Goal: Information Seeking & Learning: Find specific page/section

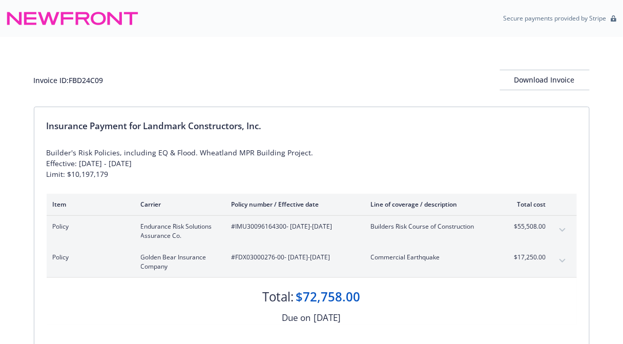
click at [239, 227] on span "#IMU30096164300 - 08/29/2025-08/29/2026" at bounding box center [292, 226] width 123 height 9
drag, startPoint x: 235, startPoint y: 225, endPoint x: 285, endPoint y: 223, distance: 50.2
click at [285, 223] on span "#IMU30096164300 - 08/29/2025-08/29/2026" at bounding box center [292, 226] width 123 height 9
copy span "IMU30096164300"
drag, startPoint x: 236, startPoint y: 255, endPoint x: 283, endPoint y: 254, distance: 47.1
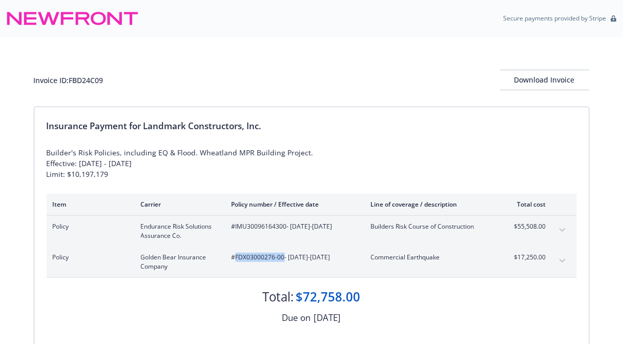
click at [283, 254] on span "#FDX03000276-00 - 08/29/2025-08/29/2026" at bounding box center [292, 256] width 123 height 9
copy span "FDX03000276-00"
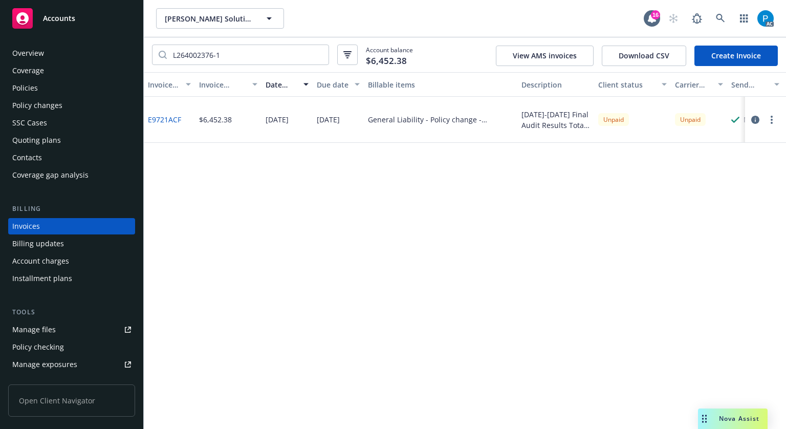
click at [75, 20] on div "Accounts" at bounding box center [71, 18] width 119 height 20
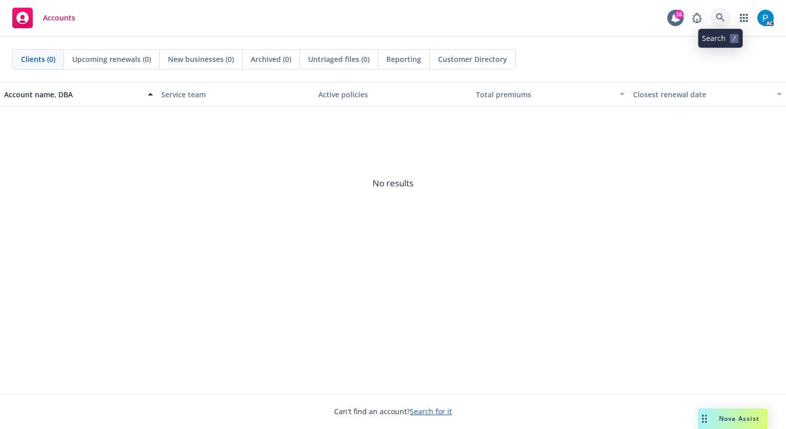
click at [720, 15] on icon at bounding box center [720, 17] width 9 height 9
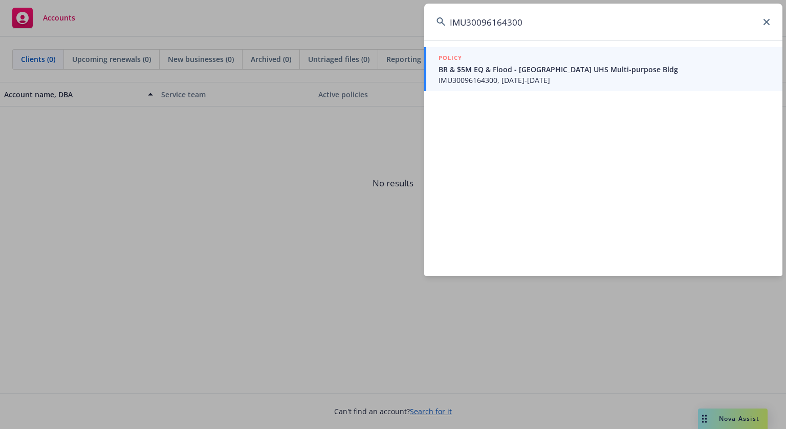
type input "IMU30096164300"
click at [508, 75] on span "IMU30096164300, [DATE]-[DATE]" at bounding box center [605, 80] width 332 height 11
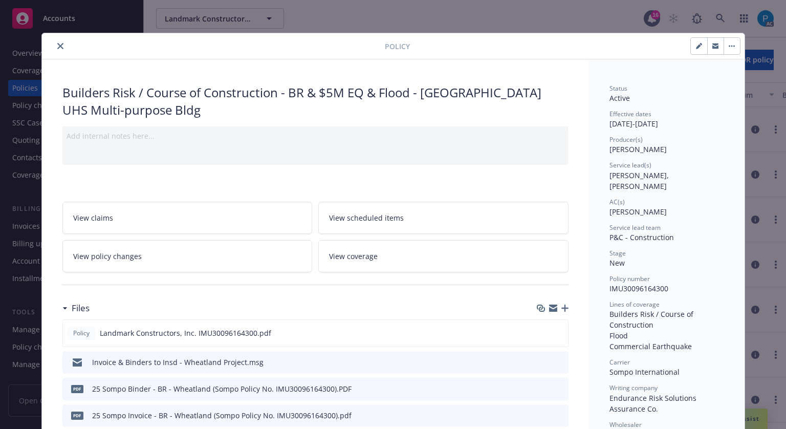
click at [57, 40] on button "close" at bounding box center [60, 46] width 12 height 12
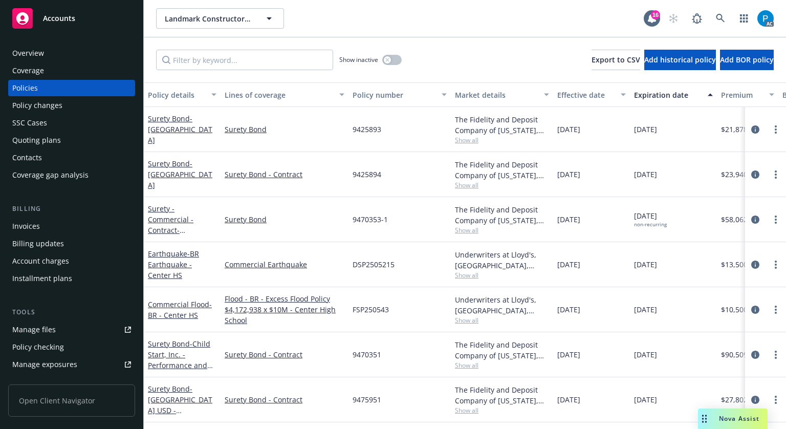
click at [63, 20] on span "Accounts" at bounding box center [59, 18] width 32 height 8
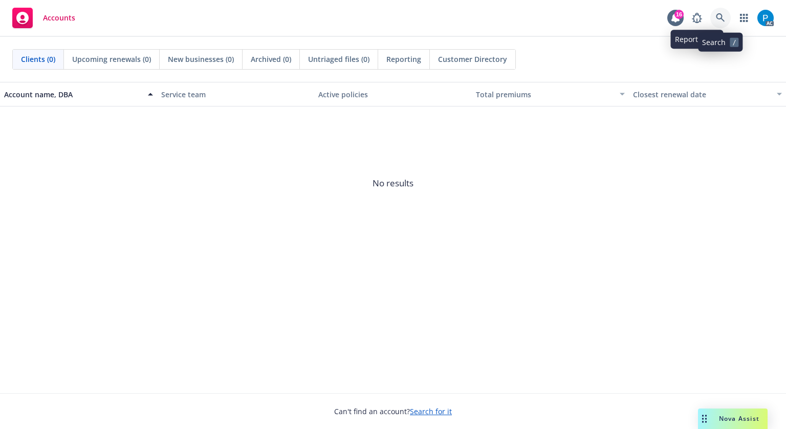
click at [716, 16] on icon at bounding box center [720, 17] width 9 height 9
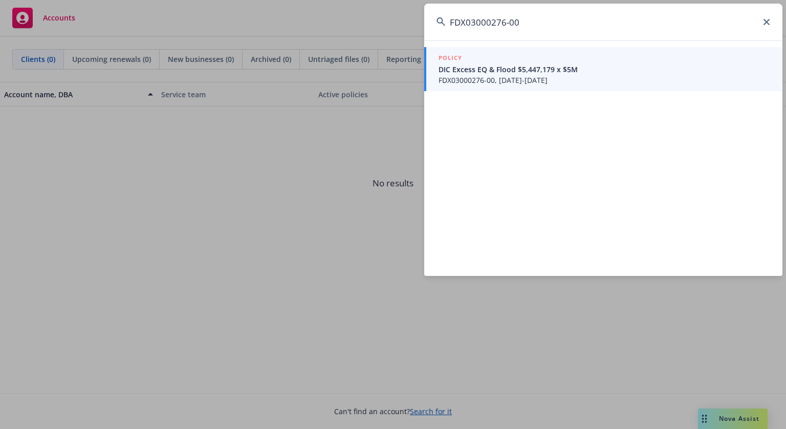
type input "FDX03000276-00"
click at [496, 77] on span "FDX03000276-00, [DATE]-[DATE]" at bounding box center [605, 80] width 332 height 11
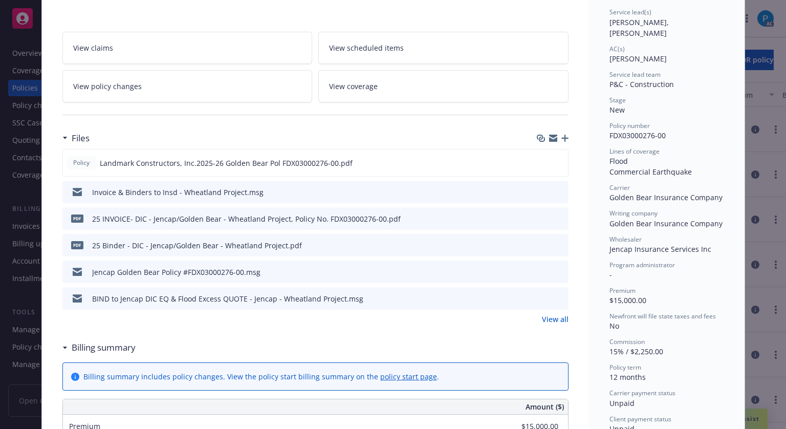
scroll to position [154, 0]
click at [92, 20] on div "View claims View scheduled items View policy changes View coverage" at bounding box center [315, 60] width 506 height 83
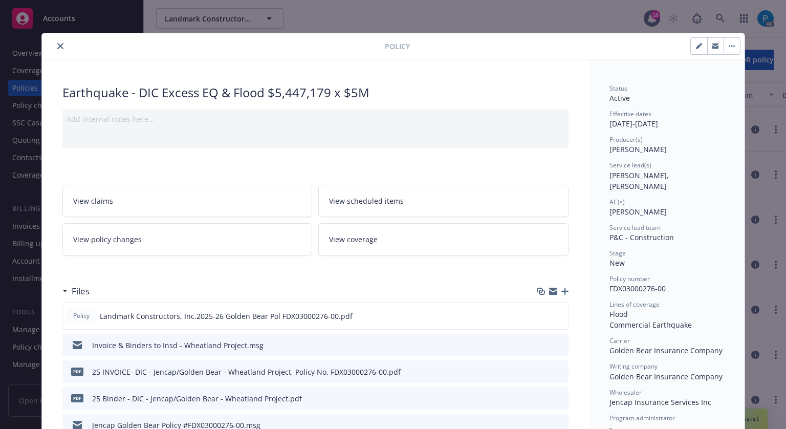
click at [57, 48] on icon "close" at bounding box center [60, 46] width 6 height 6
click at [72, 20] on span "Accounts" at bounding box center [59, 18] width 32 height 8
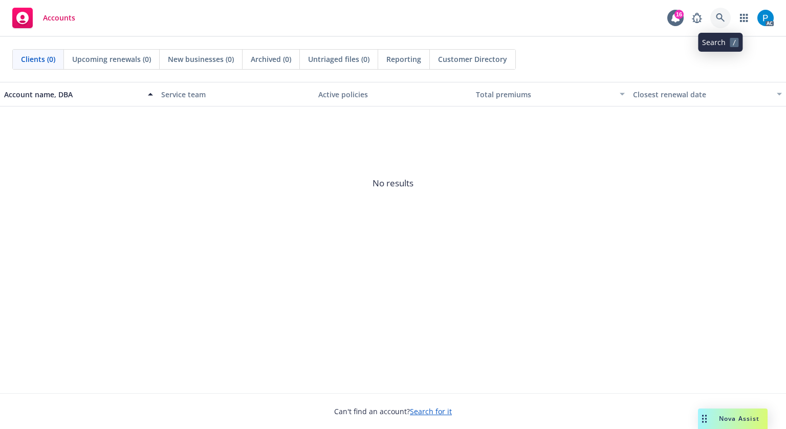
click at [726, 19] on link at bounding box center [721, 18] width 20 height 20
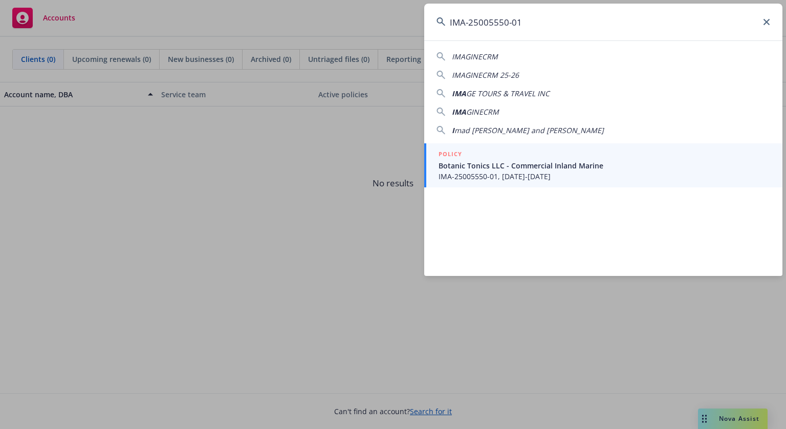
type input "IMA-25005550-01"
click at [526, 169] on span "Botanic Tonics LLC - Commercial Inland Marine" at bounding box center [605, 165] width 332 height 11
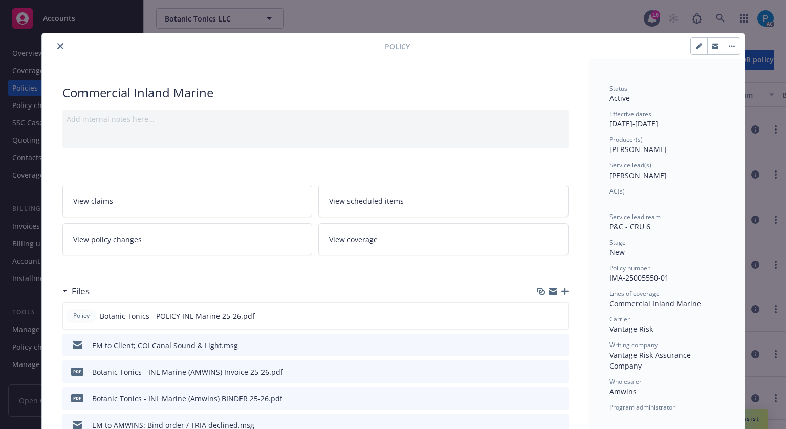
click at [57, 45] on icon "close" at bounding box center [60, 46] width 6 height 6
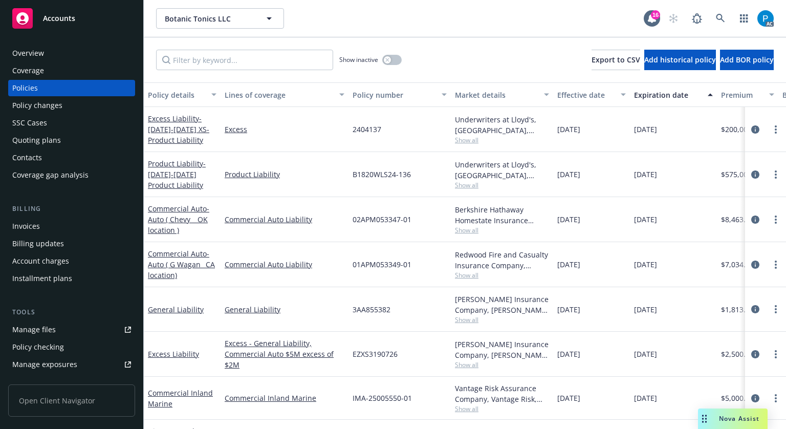
click at [36, 225] on div "Invoices" at bounding box center [26, 226] width 28 height 16
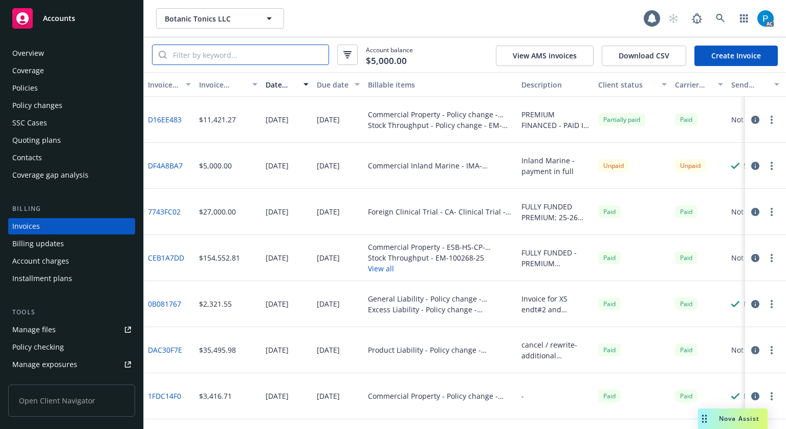
click at [238, 48] on input "search" at bounding box center [248, 54] width 162 height 19
paste input "IMA-25005550-01"
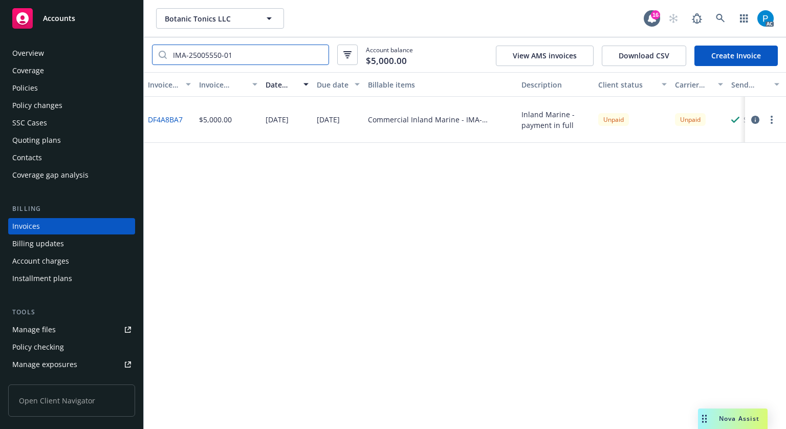
type input "IMA-25005550-01"
click at [33, 88] on div "Policies" at bounding box center [25, 88] width 26 height 16
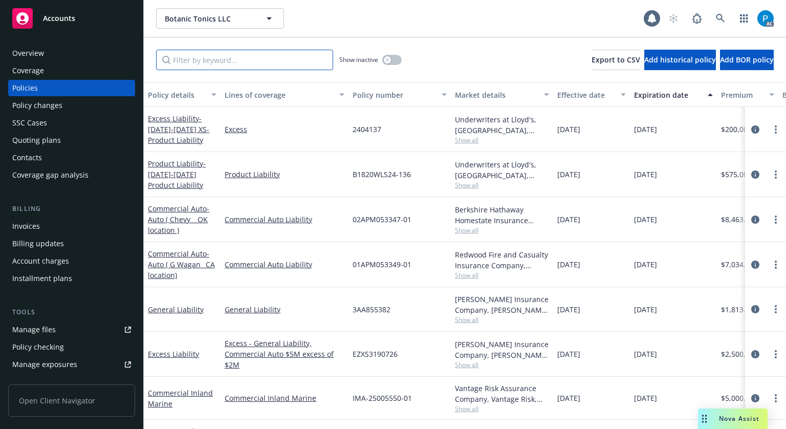
click at [221, 56] on input "Filter by keyword..." at bounding box center [244, 60] width 177 height 20
paste input "IMA-25005550-01"
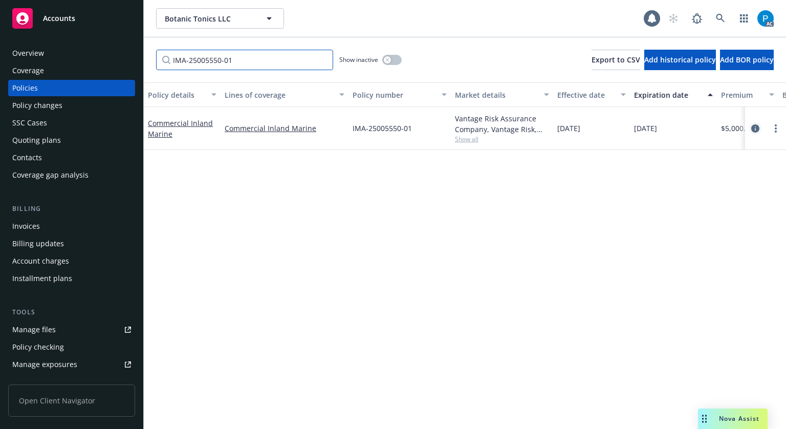
type input "IMA-25005550-01"
click at [752, 126] on icon "circleInformation" at bounding box center [756, 128] width 8 height 8
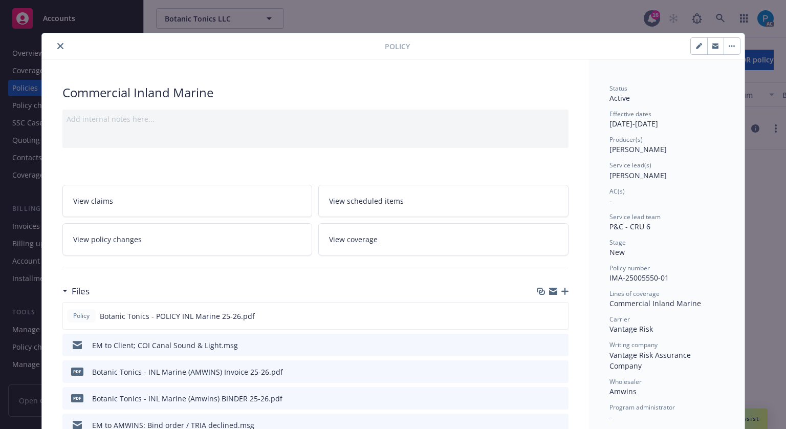
scroll to position [31, 0]
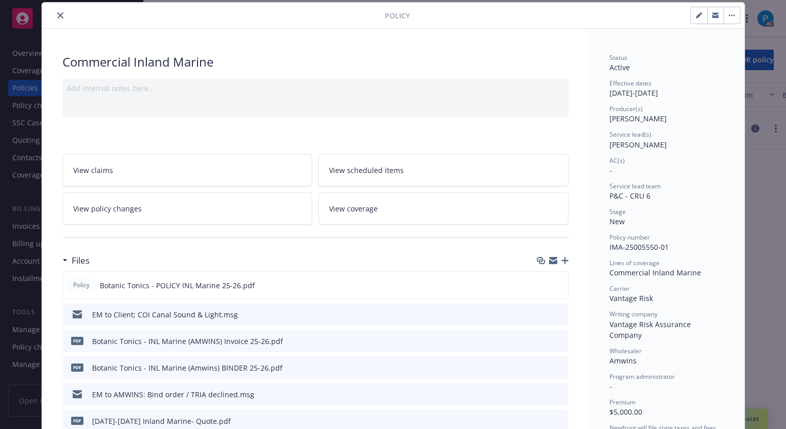
click at [57, 16] on icon "close" at bounding box center [60, 15] width 6 height 6
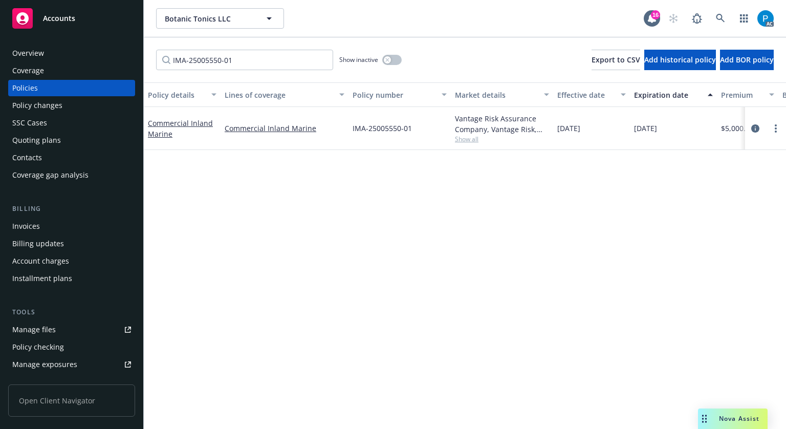
click at [69, 22] on span "Accounts" at bounding box center [59, 18] width 32 height 8
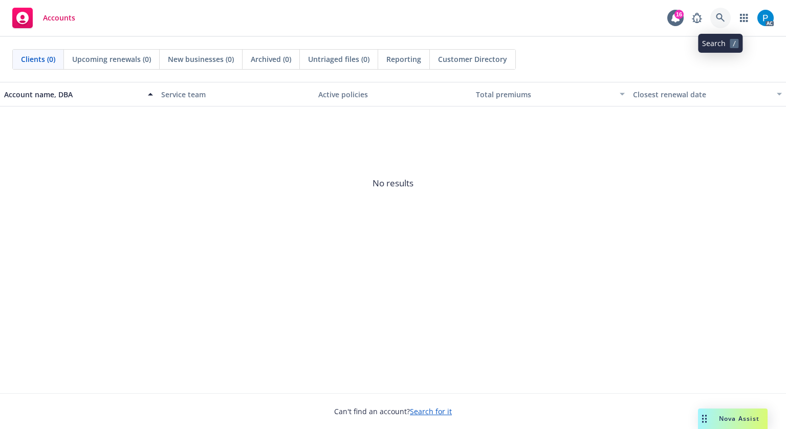
click at [724, 22] on icon at bounding box center [720, 17] width 9 height 9
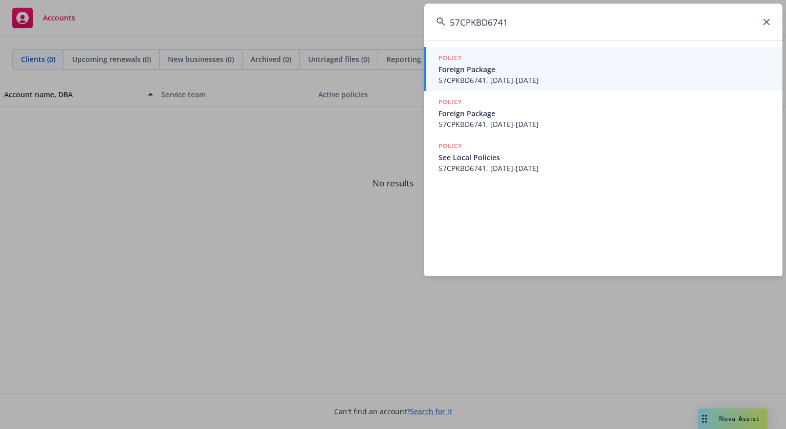
type input "57CPKBD6741"
click at [527, 75] on span "57CPKBD6741, [DATE]-[DATE]" at bounding box center [605, 80] width 332 height 11
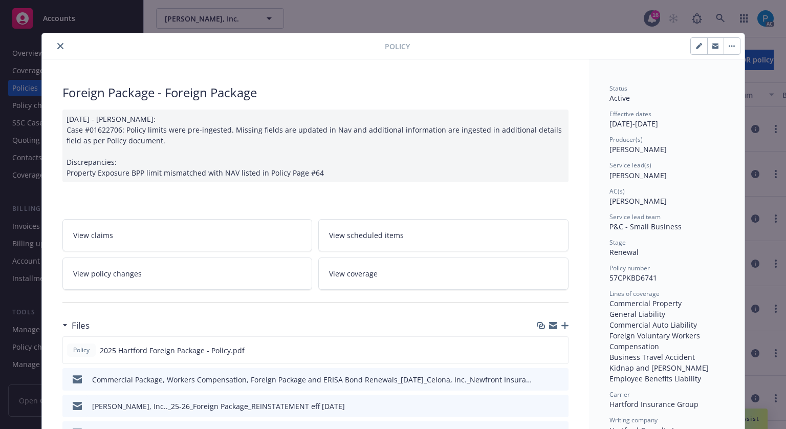
click at [57, 45] on icon "close" at bounding box center [60, 46] width 6 height 6
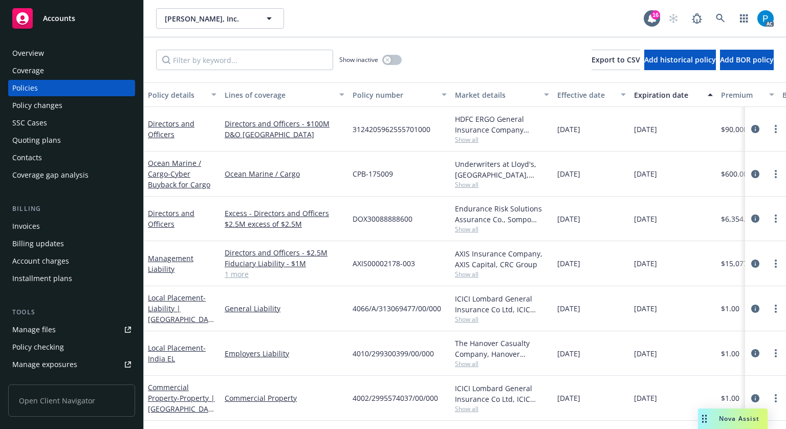
click at [35, 225] on div "Invoices" at bounding box center [26, 226] width 28 height 16
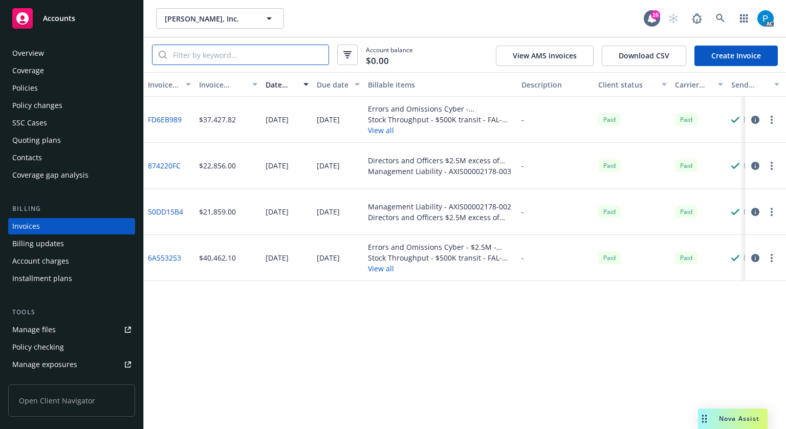
click at [237, 57] on input "search" at bounding box center [248, 54] width 162 height 19
paste input "57CPKBD6741"
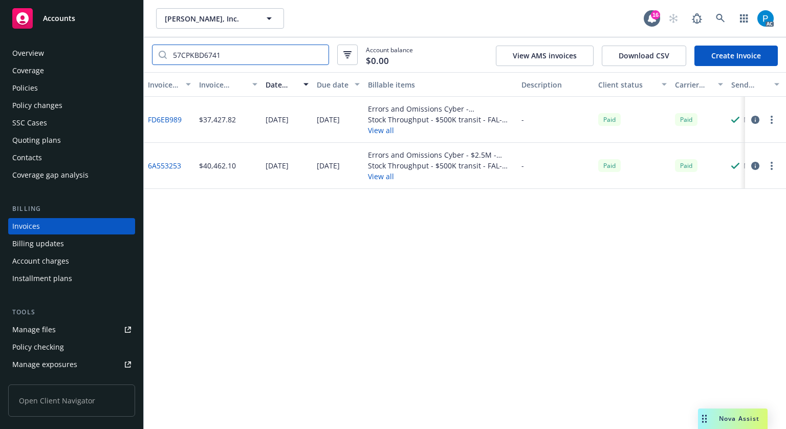
type input "57CPKBD6741"
click at [753, 119] on icon "button" at bounding box center [756, 120] width 8 height 8
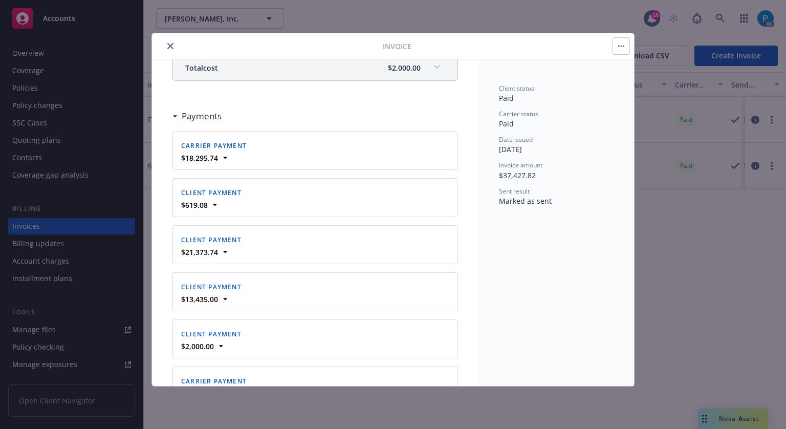
scroll to position [614, 0]
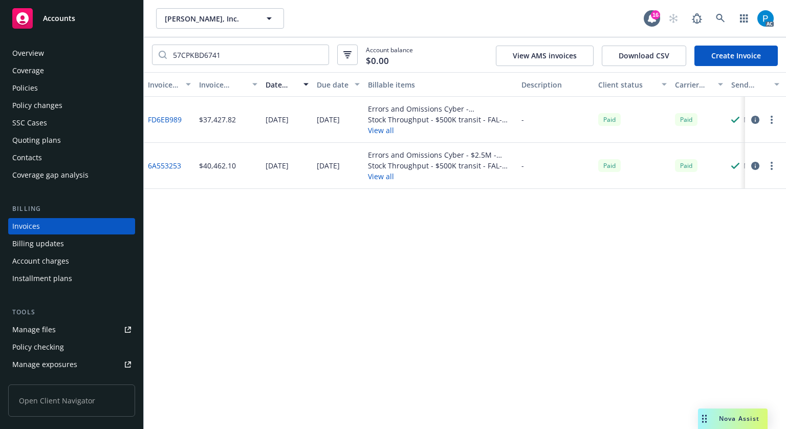
click at [72, 18] on span "Accounts" at bounding box center [59, 18] width 32 height 8
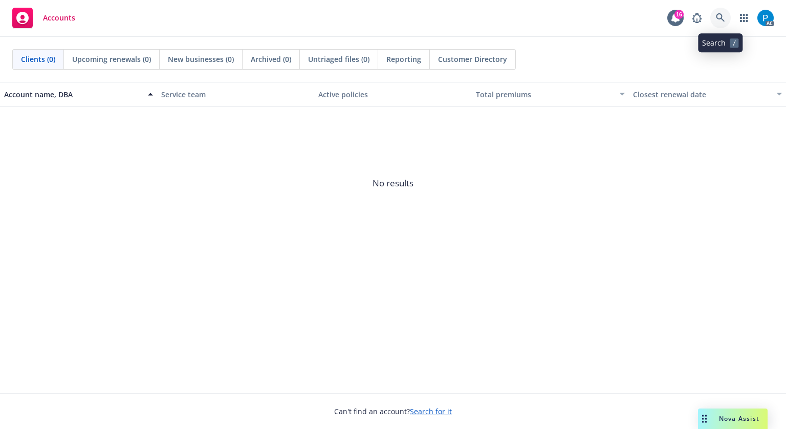
click at [720, 12] on link at bounding box center [721, 18] width 20 height 20
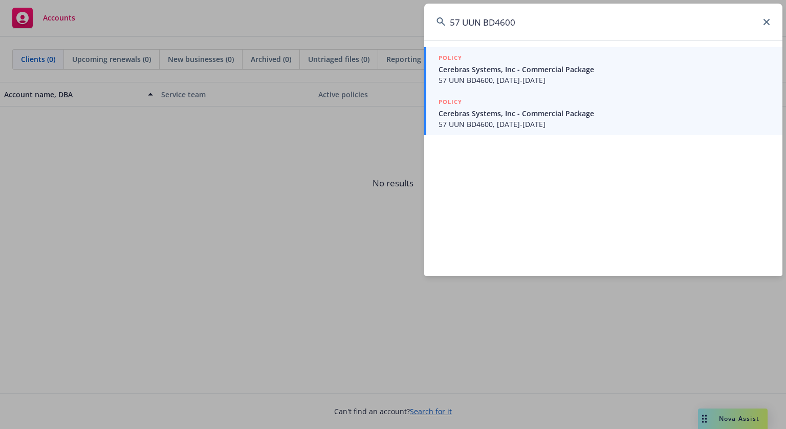
type input "57 UUN BD4600"
click at [522, 120] on span "57 UUN BD4600, [DATE]-[DATE]" at bounding box center [605, 124] width 332 height 11
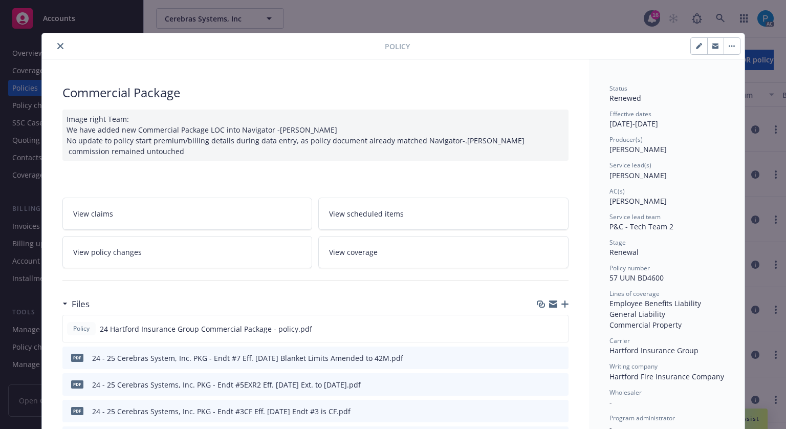
click at [59, 44] on icon "close" at bounding box center [60, 46] width 6 height 6
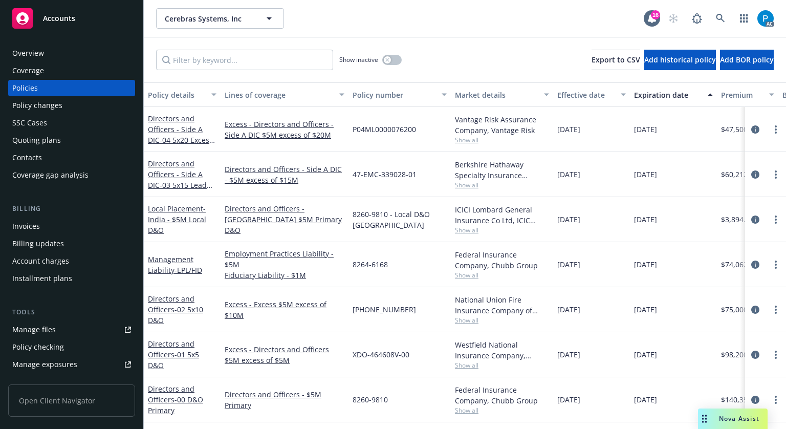
click at [27, 231] on div "Invoices" at bounding box center [26, 226] width 28 height 16
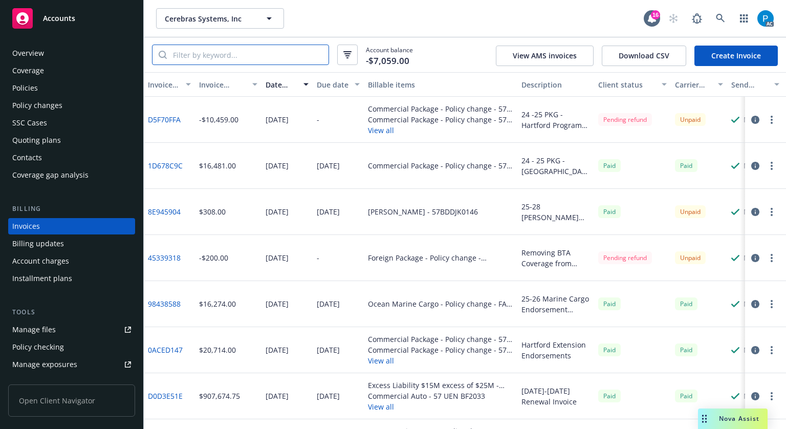
click at [260, 54] on input "search" at bounding box center [248, 54] width 162 height 19
paste input "57 UUN BD4600"
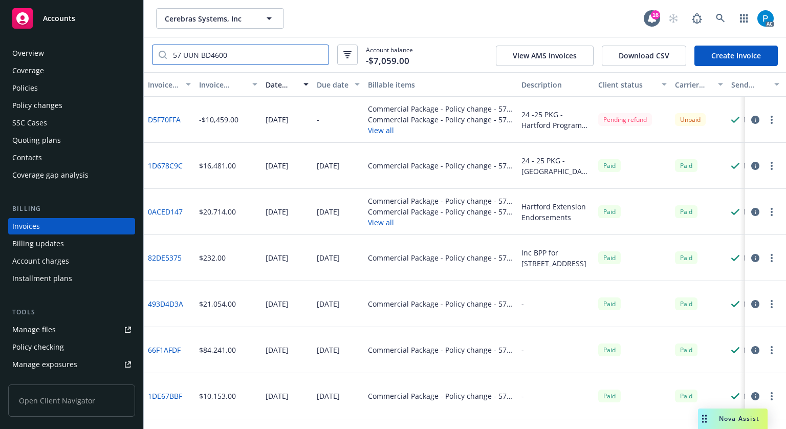
click at [185, 55] on input "57 UUN BD4600" at bounding box center [248, 54] width 162 height 19
type input "57 UUN BD4600"
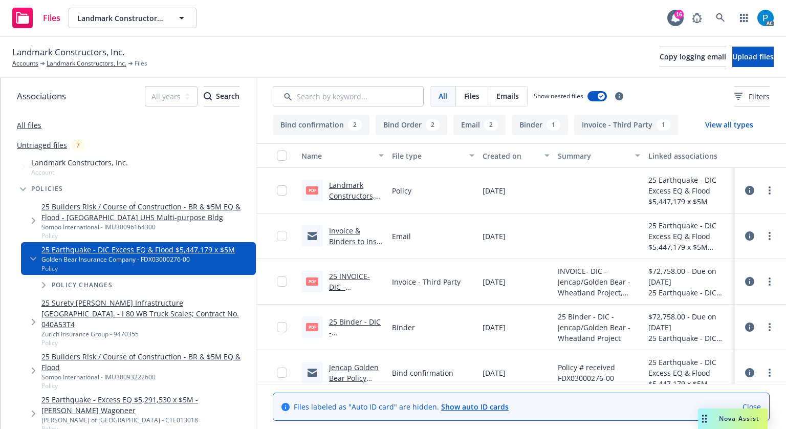
click at [356, 275] on link "25 INVOICE- DIC - Jencap/Golden Bear - Wheatland Project, Policy No. FDX0300027…" at bounding box center [354, 319] width 50 height 96
